Goal: Information Seeking & Learning: Learn about a topic

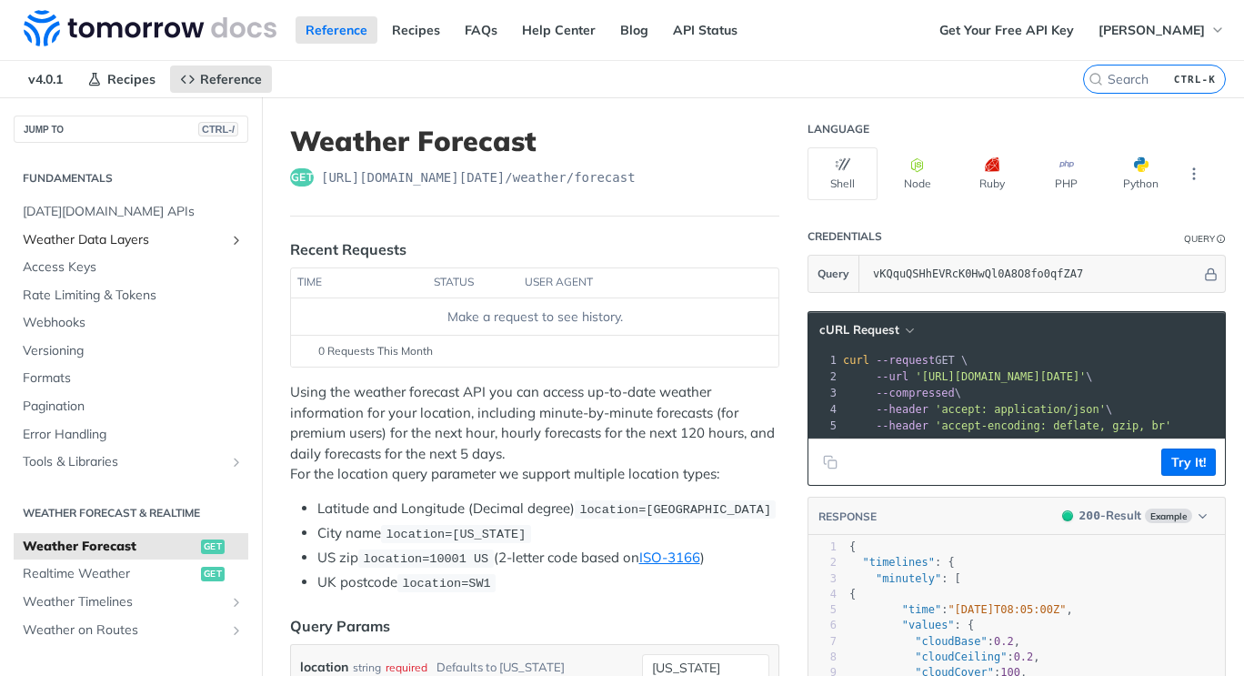
click at [117, 239] on span "Weather Data Layers" at bounding box center [124, 240] width 202 height 18
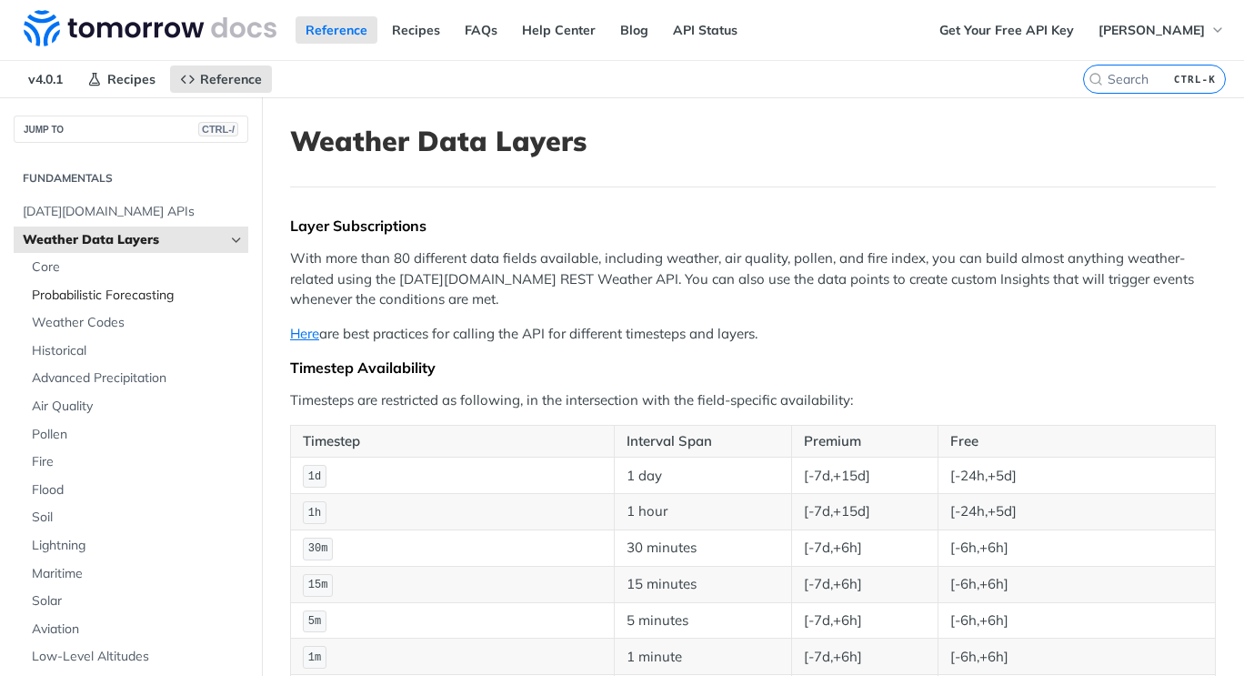
click at [71, 296] on span "Probabilistic Forecasting" at bounding box center [138, 295] width 212 height 18
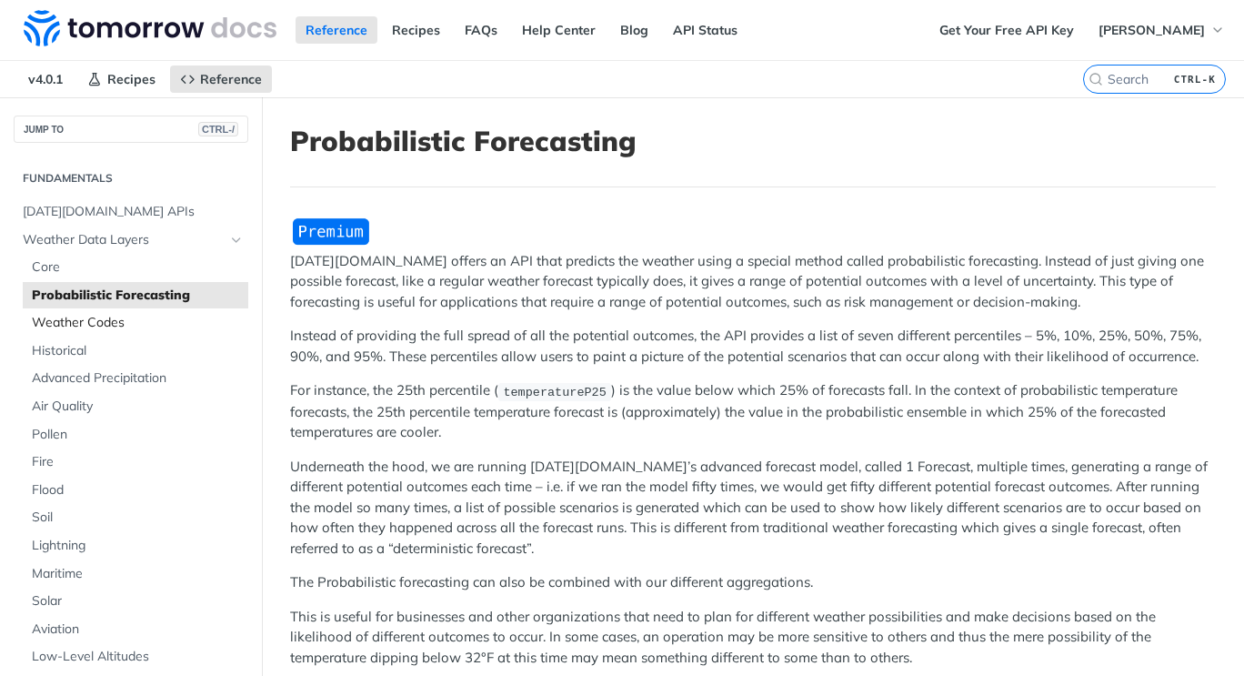
click at [71, 333] on link "Weather Codes" at bounding box center [136, 322] width 226 height 27
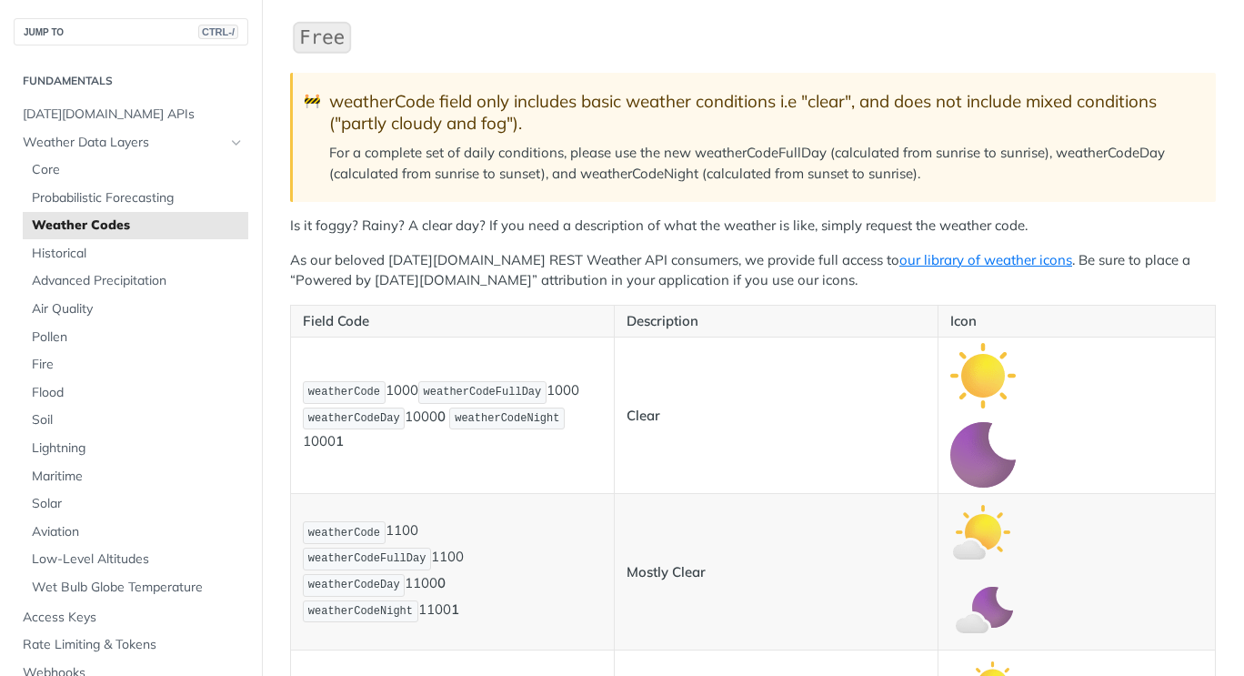
scroll to position [197, 0]
click at [906, 261] on link "our library of weather icons" at bounding box center [985, 260] width 173 height 17
